Goal: Task Accomplishment & Management: Use online tool/utility

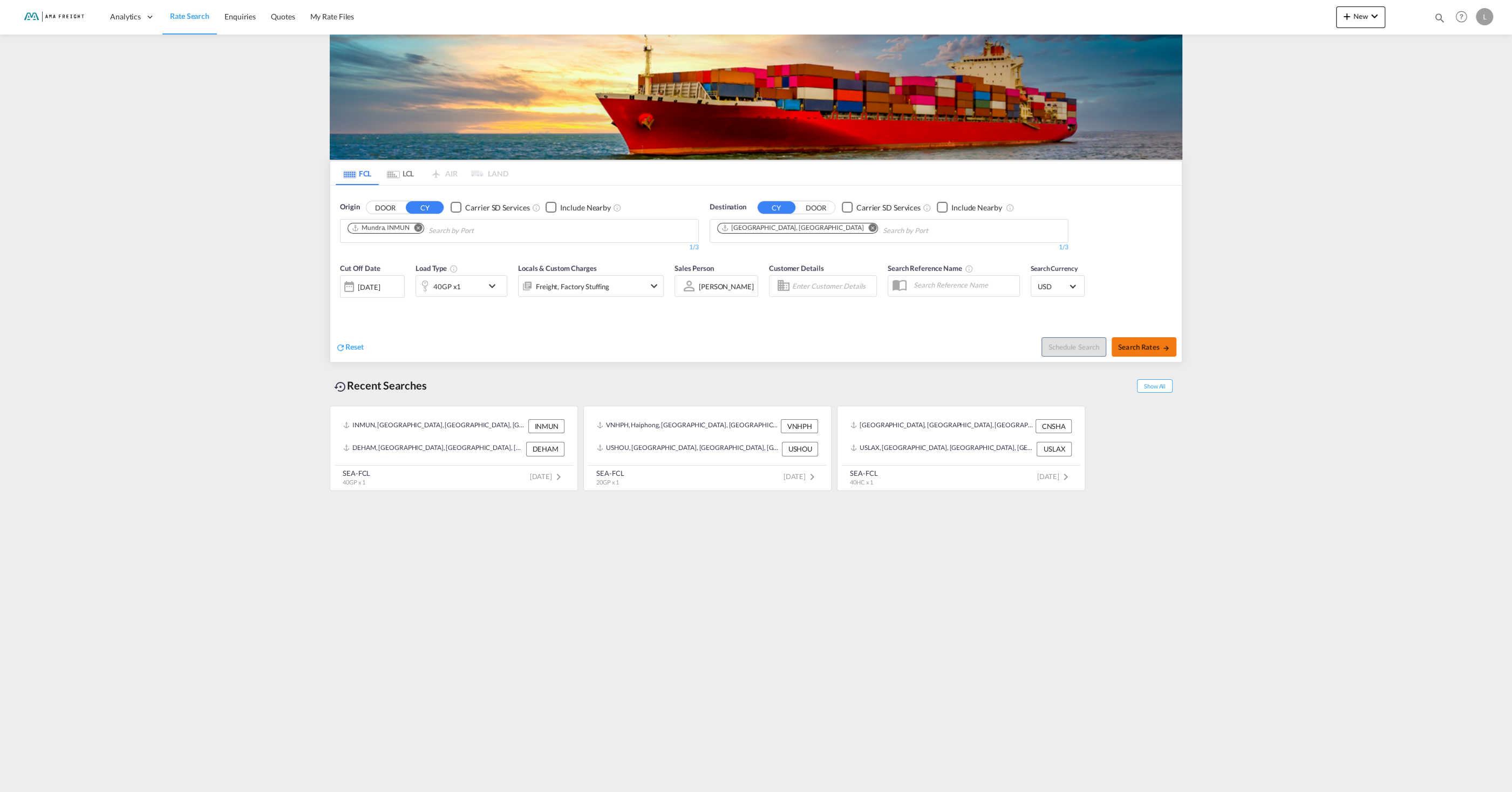
click at [1167, 342] on button "Search Rates" at bounding box center [1144, 347] width 65 height 20
type input "INMUN to DEHAM / [DATE]"
click at [415, 227] on md-icon "Remove" at bounding box center [419, 227] width 8 height 8
type input "[GEOGRAPHIC_DATA]"
click at [381, 257] on div "Shanghai [GEOGRAPHIC_DATA] CNSHA" at bounding box center [431, 256] width 205 height 33
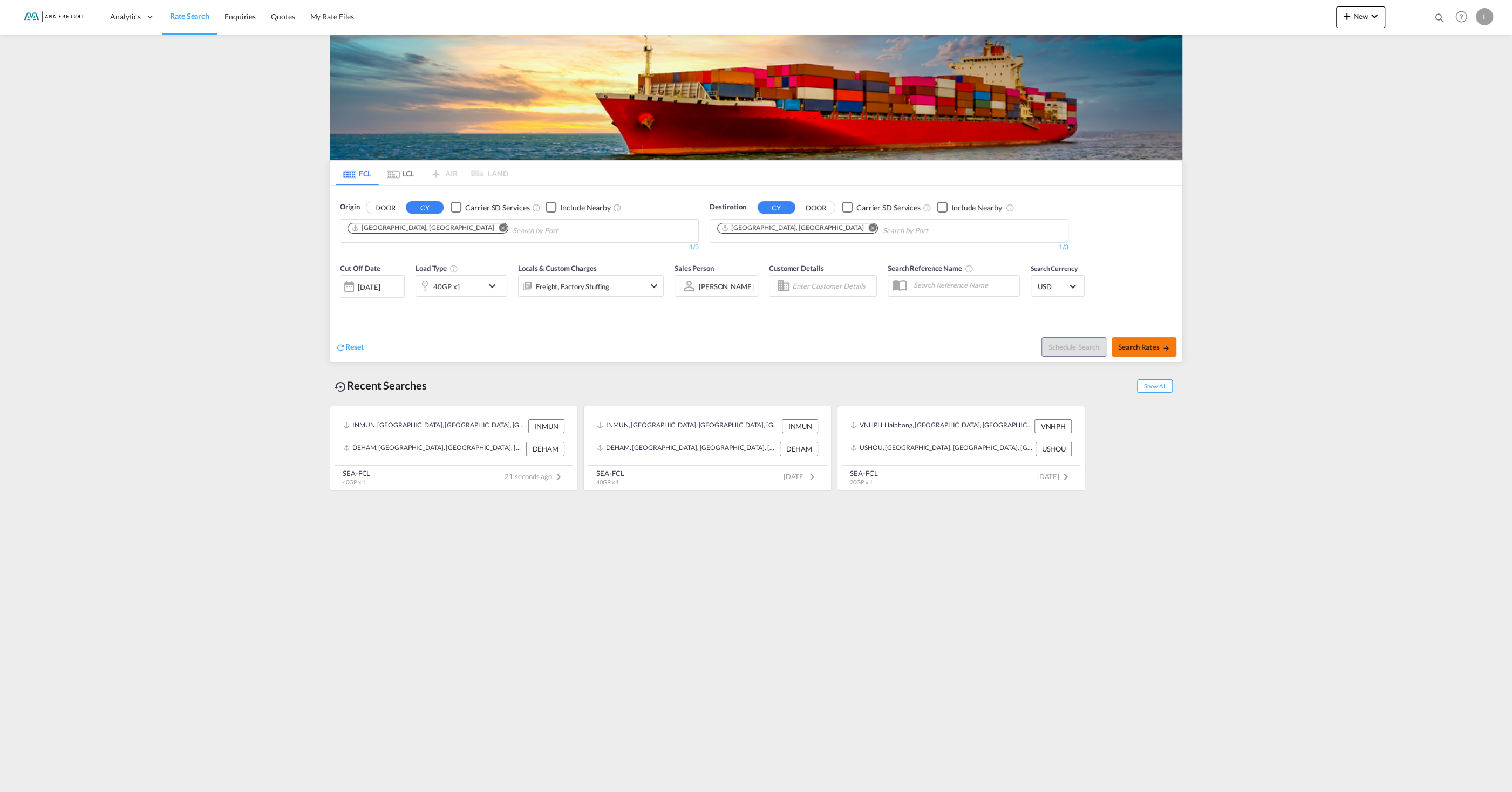
click at [1127, 347] on span "Search Rates" at bounding box center [1144, 347] width 52 height 9
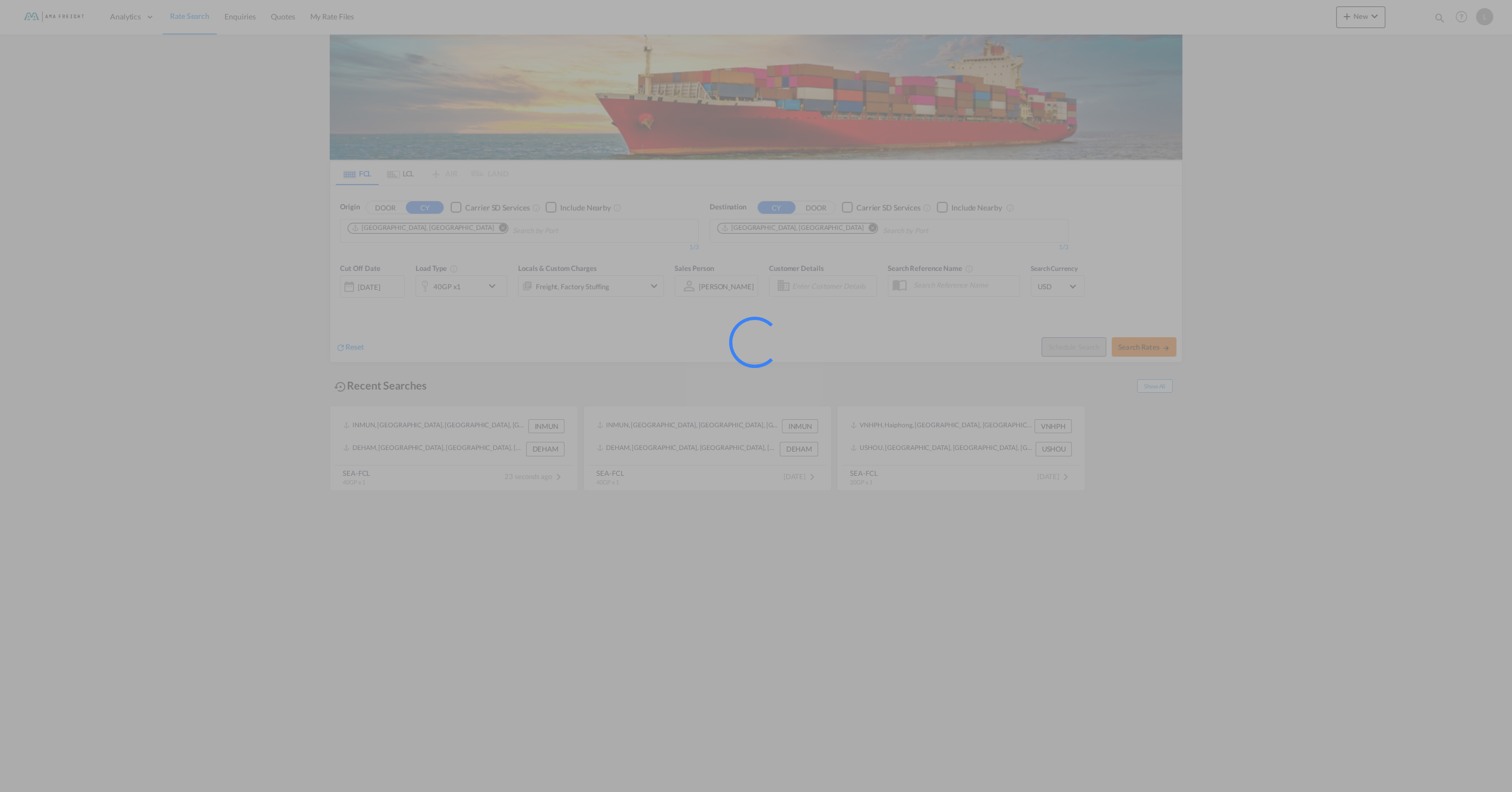
type input "CNSHA to DEHAM / [DATE]"
